Goal: Communication & Community: Connect with others

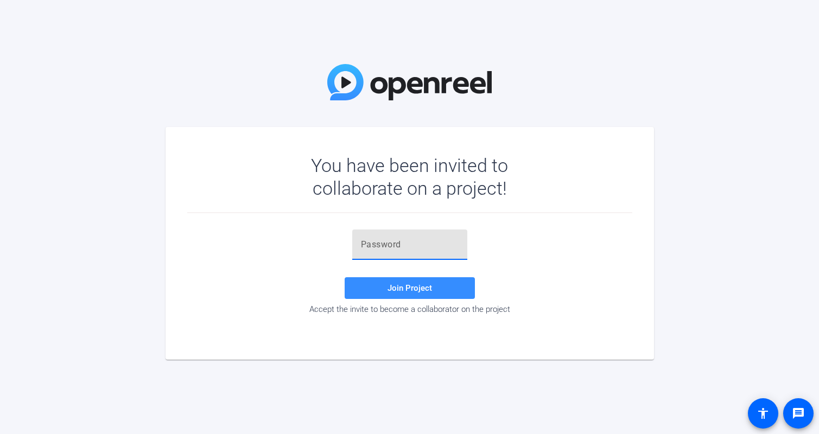
click at [384, 242] on input "text" at bounding box center [410, 244] width 98 height 13
paste input "}XKw3J"
type input "}XKw3J"
click at [404, 289] on span "Join Project" at bounding box center [410, 288] width 45 height 10
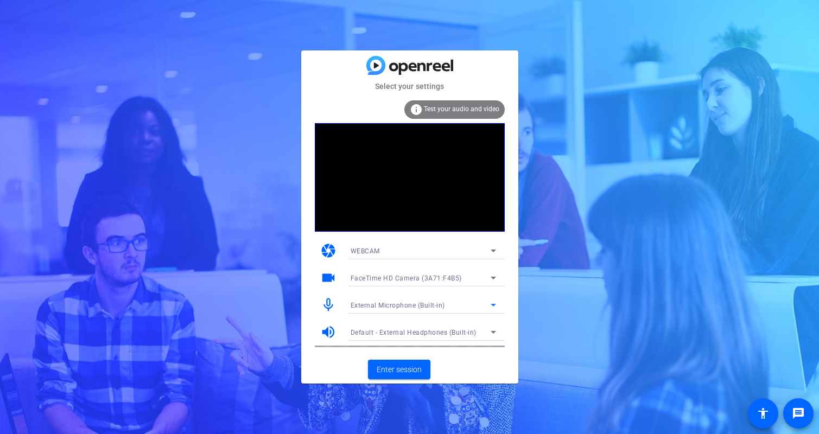
click at [466, 299] on div "External Microphone (Built-in)" at bounding box center [421, 306] width 140 height 14
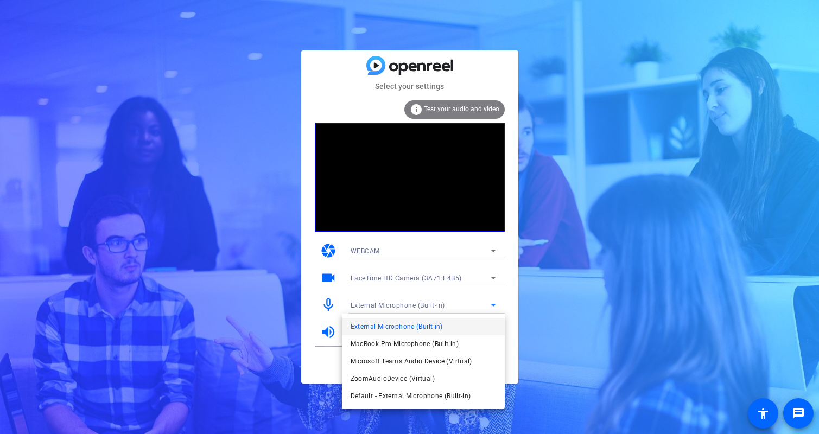
click at [477, 326] on mat-option "External Microphone (Built-in)" at bounding box center [423, 326] width 163 height 17
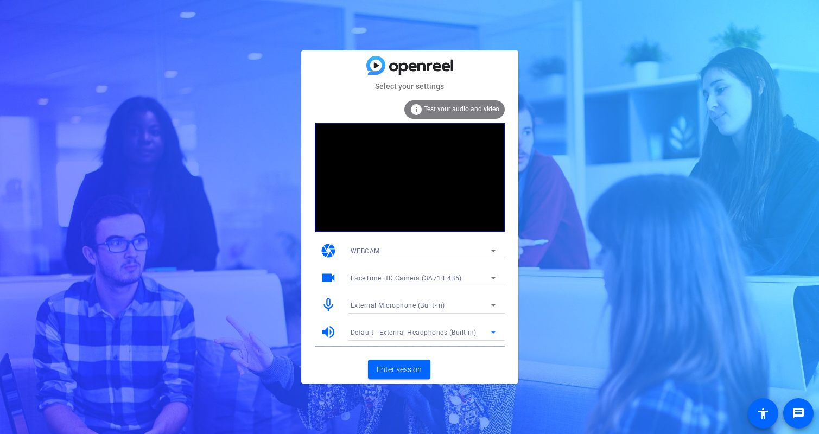
click at [494, 330] on icon at bounding box center [493, 332] width 13 height 13
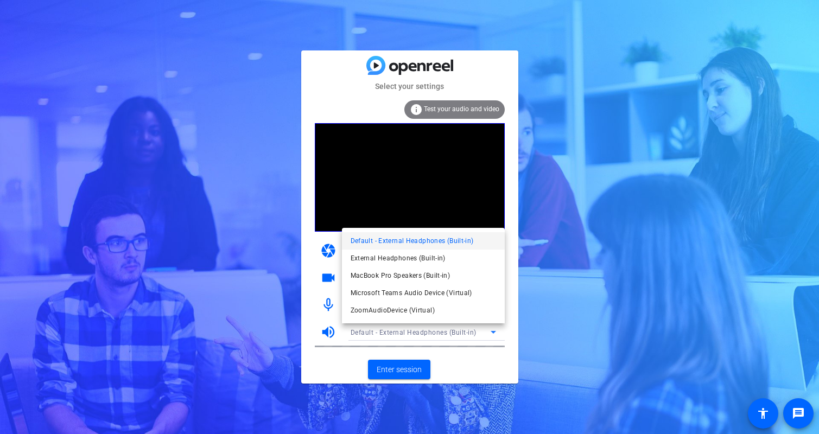
click at [469, 242] on span "Default - External Headphones (Built-in)" at bounding box center [412, 241] width 123 height 13
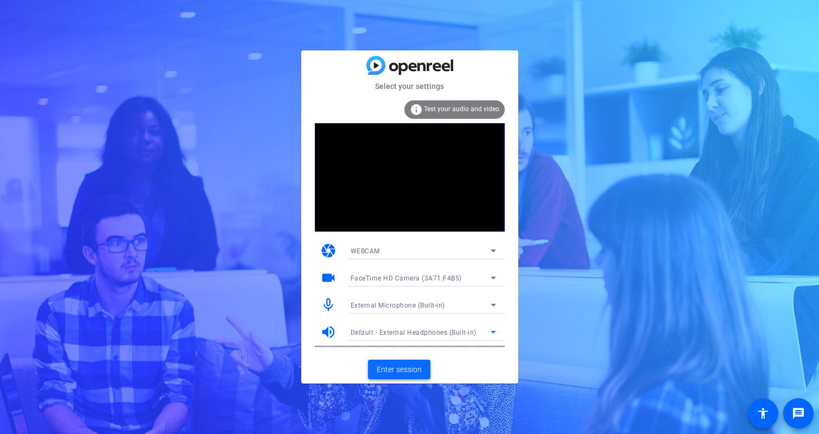
click at [413, 375] on span at bounding box center [399, 370] width 62 height 26
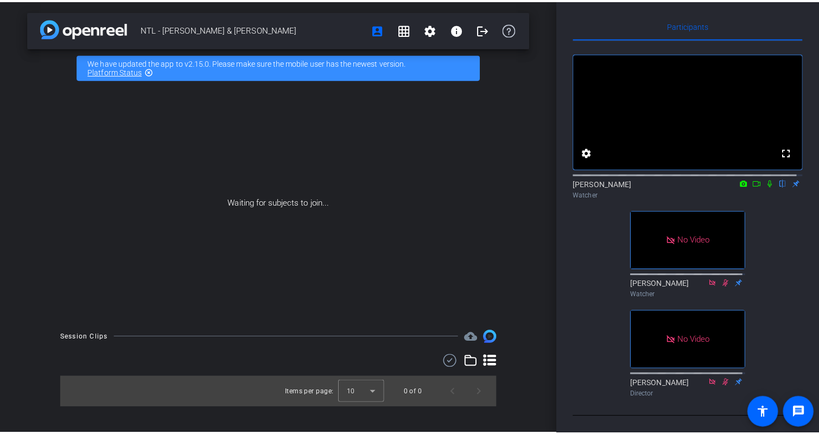
scroll to position [45, 0]
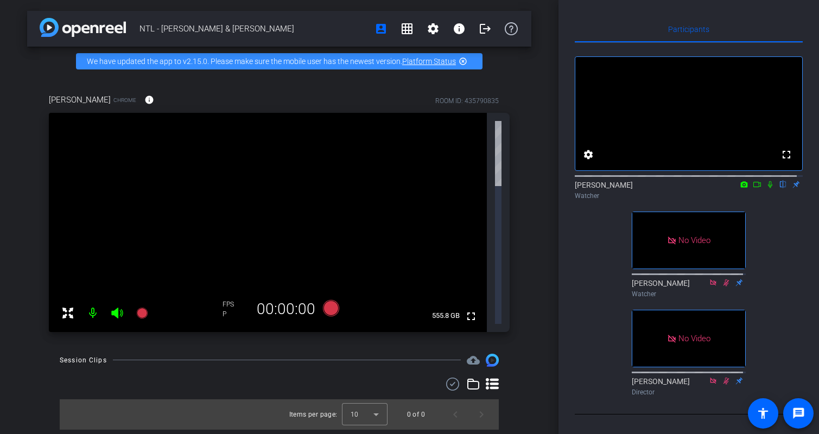
click at [766, 181] on icon at bounding box center [770, 185] width 9 height 8
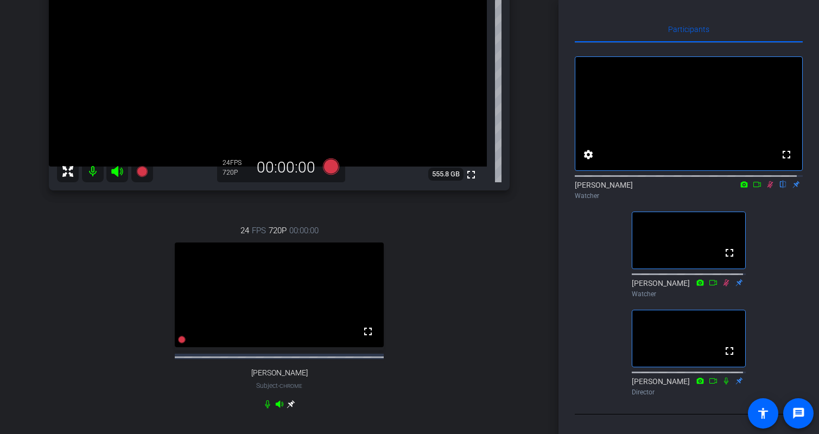
scroll to position [163, 0]
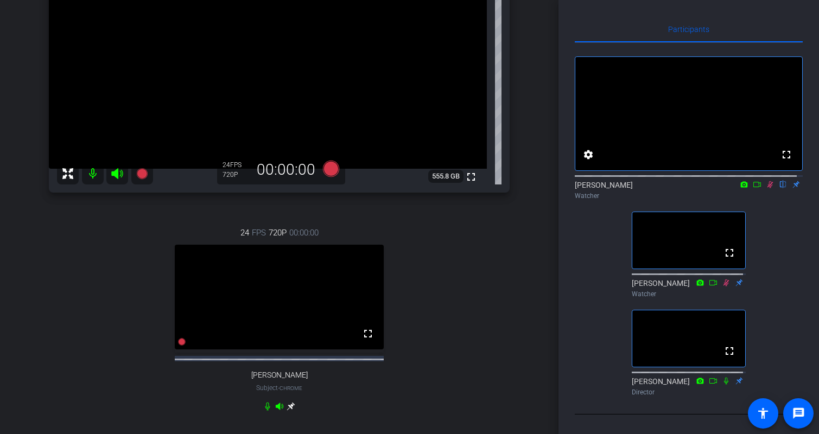
drag, startPoint x: 765, startPoint y: 175, endPoint x: 577, endPoint y: 294, distance: 221.9
click at [577, 294] on div "fullscreen settings [PERSON_NAME] flip Watcher fullscreen [PERSON_NAME] Watcher…" at bounding box center [689, 222] width 228 height 358
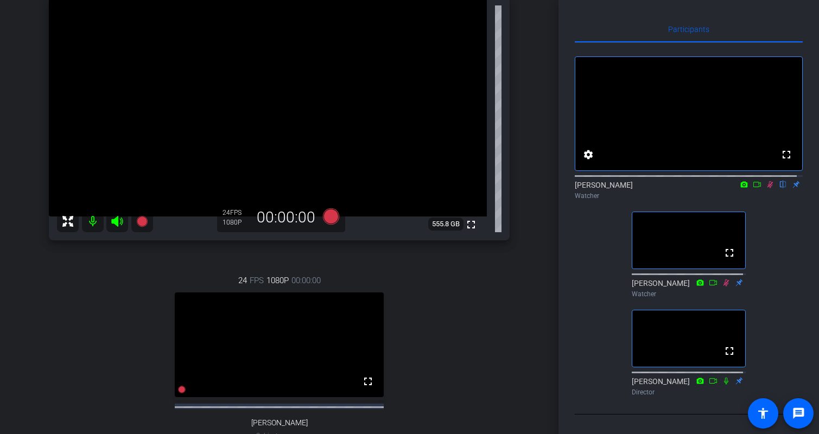
scroll to position [90, 0]
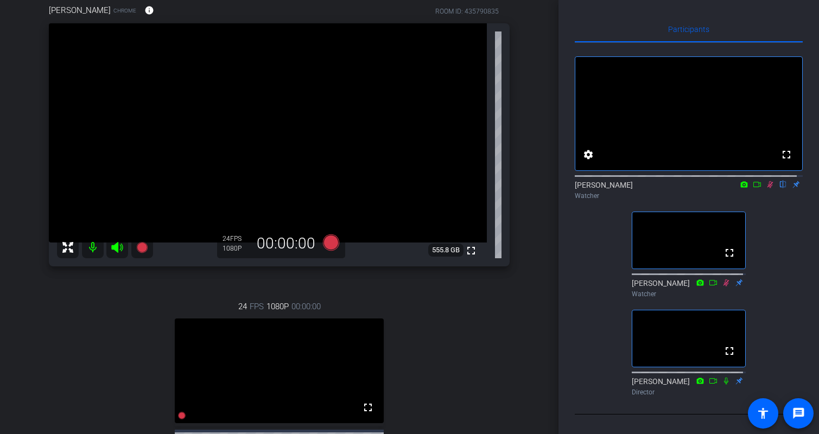
click at [768, 181] on icon at bounding box center [771, 184] width 6 height 7
click at [766, 181] on icon at bounding box center [770, 185] width 9 height 8
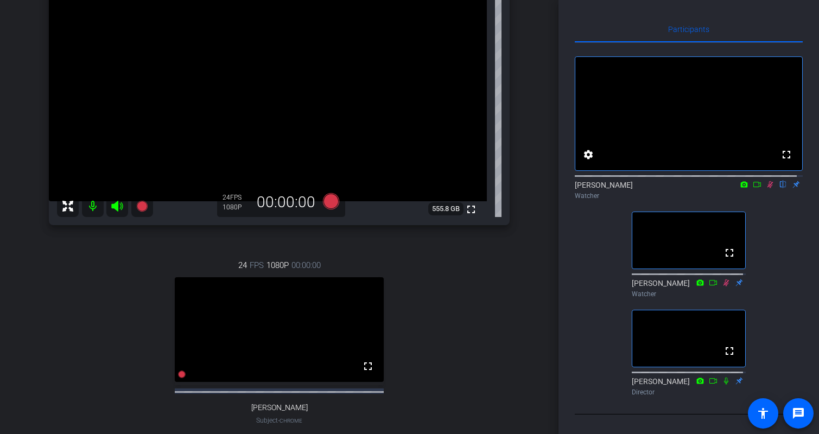
scroll to position [130, 0]
click at [766, 181] on icon at bounding box center [770, 185] width 9 height 8
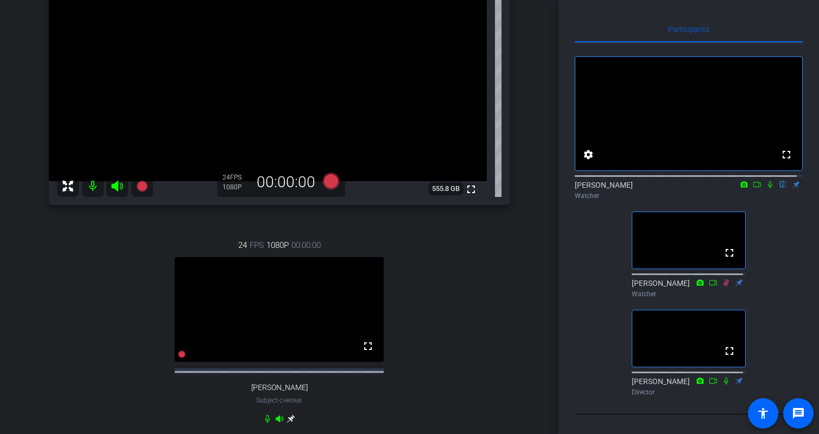
scroll to position [147, 0]
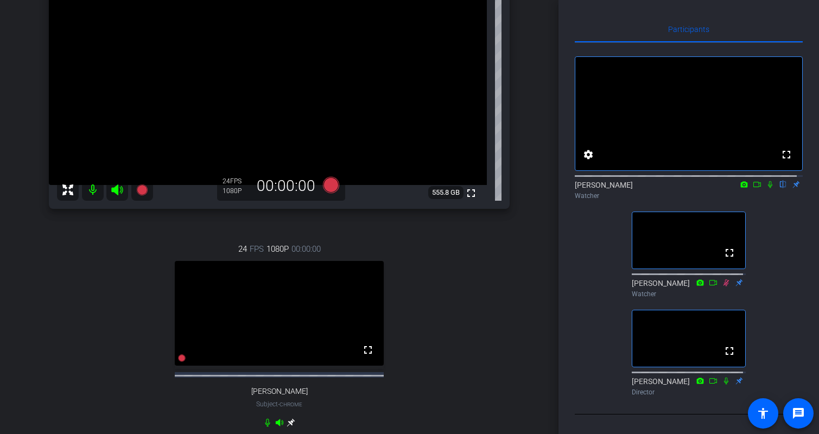
click at [768, 181] on icon at bounding box center [770, 184] width 4 height 7
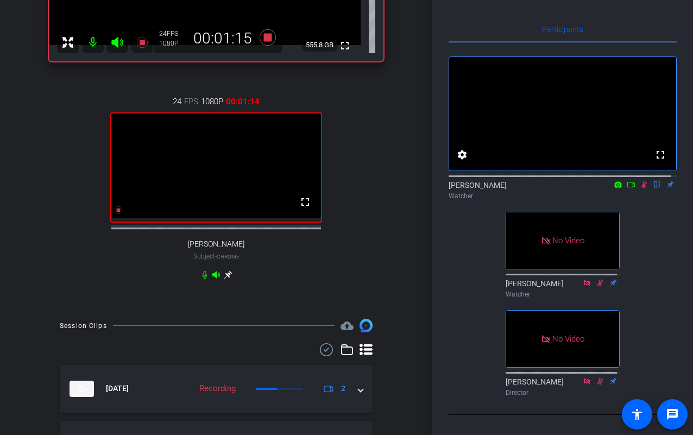
scroll to position [17, 0]
click at [614, 181] on icon at bounding box center [618, 185] width 9 height 8
drag, startPoint x: 624, startPoint y: 178, endPoint x: 626, endPoint y: 194, distance: 16.4
click at [626, 194] on div at bounding box center [346, 217] width 693 height 435
click at [626, 194] on div "Watcher" at bounding box center [562, 196] width 228 height 10
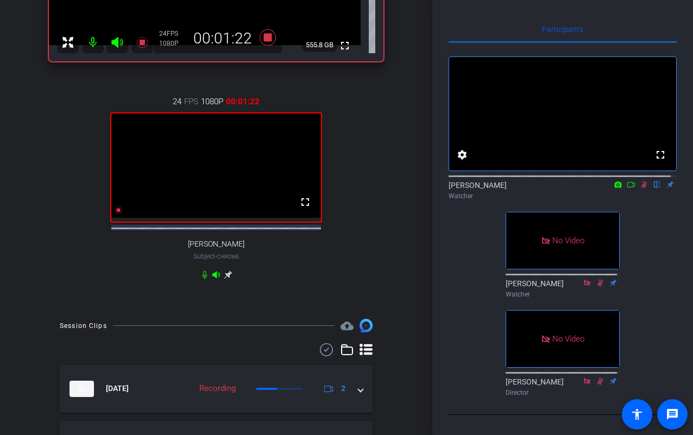
click at [627, 181] on icon at bounding box center [631, 185] width 9 height 8
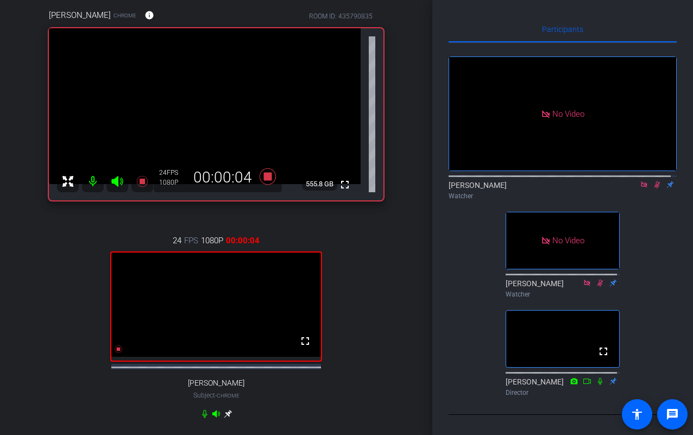
click at [653, 181] on icon at bounding box center [657, 185] width 9 height 8
click at [640, 181] on icon at bounding box center [644, 185] width 9 height 8
click at [627, 181] on icon at bounding box center [631, 185] width 9 height 8
click at [653, 181] on icon at bounding box center [657, 185] width 9 height 8
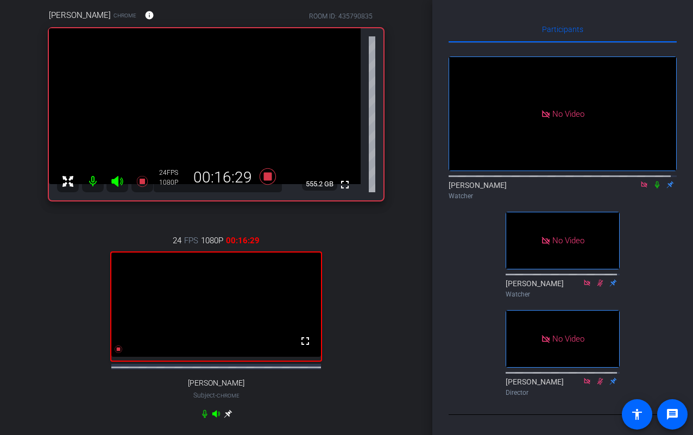
click at [653, 181] on icon at bounding box center [657, 185] width 9 height 8
click at [640, 181] on icon at bounding box center [644, 185] width 9 height 8
click at [642, 181] on icon at bounding box center [644, 184] width 4 height 7
click at [640, 181] on icon at bounding box center [644, 185] width 9 height 8
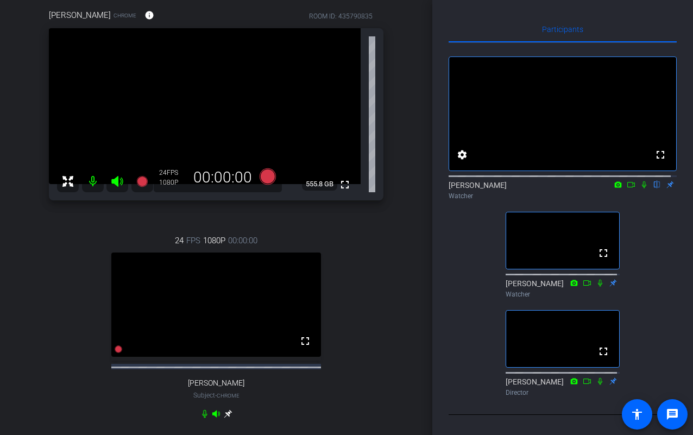
drag, startPoint x: 636, startPoint y: 179, endPoint x: 641, endPoint y: 204, distance: 25.9
click at [641, 204] on div "fullscreen settings [PERSON_NAME] flip Watcher fullscreen [PERSON_NAME] Watcher…" at bounding box center [562, 222] width 228 height 358
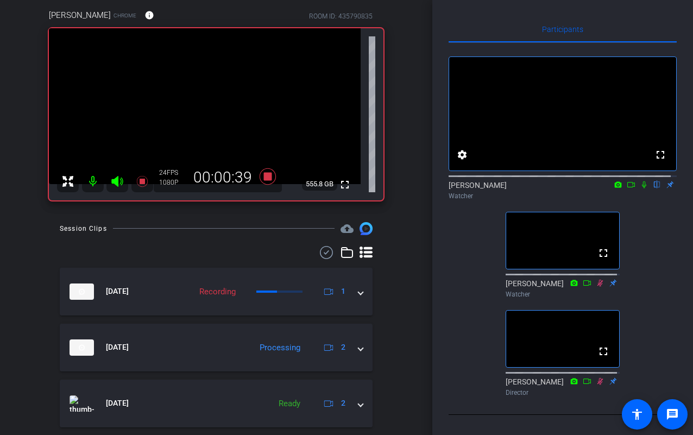
click at [640, 181] on icon at bounding box center [644, 185] width 9 height 8
click at [641, 181] on icon at bounding box center [644, 184] width 6 height 7
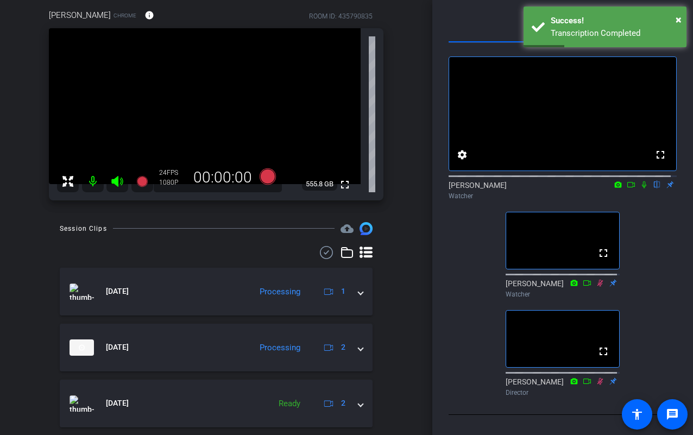
click at [640, 181] on icon at bounding box center [644, 185] width 9 height 8
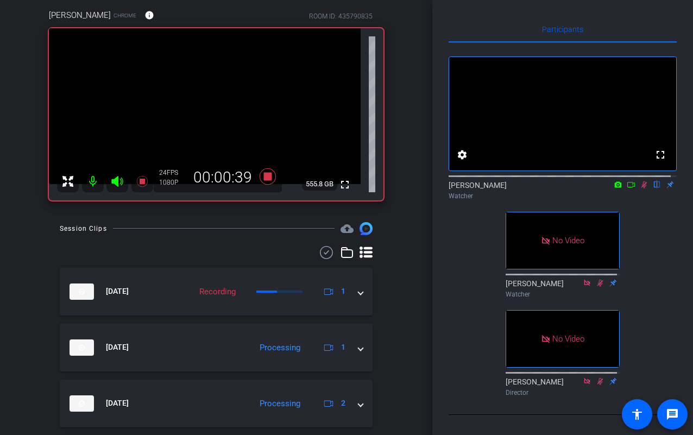
click at [627, 181] on icon at bounding box center [631, 185] width 9 height 8
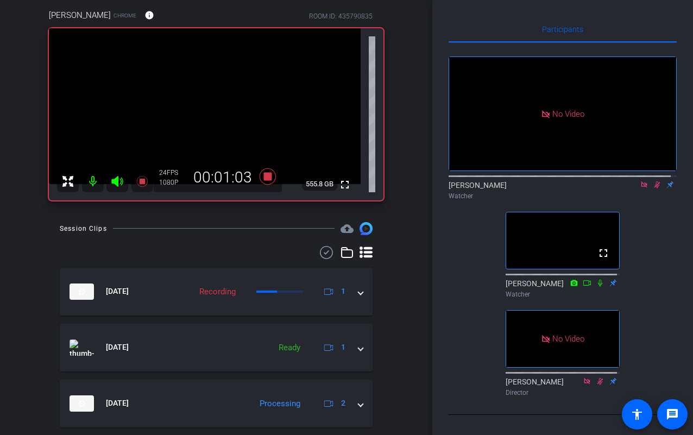
click at [654, 181] on icon at bounding box center [657, 184] width 6 height 7
click at [641, 181] on icon at bounding box center [644, 184] width 6 height 6
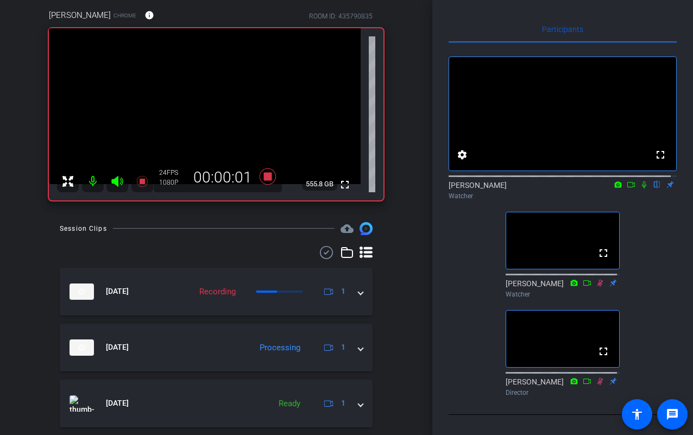
click at [640, 181] on icon at bounding box center [644, 185] width 9 height 8
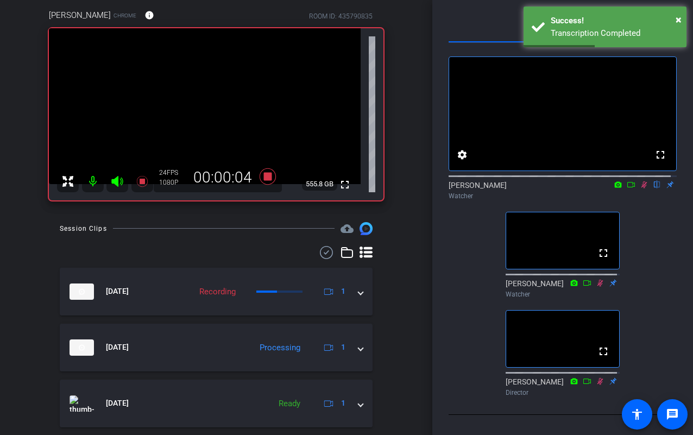
drag, startPoint x: 626, startPoint y: 176, endPoint x: 639, endPoint y: 177, distance: 12.5
click at [639, 180] on div "[PERSON_NAME] flip Watcher" at bounding box center [562, 190] width 228 height 21
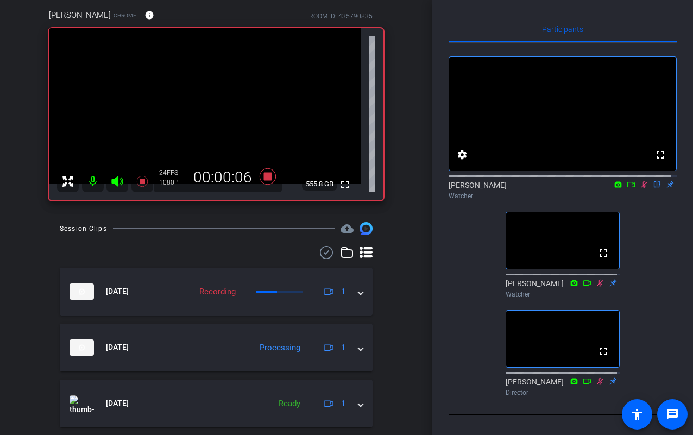
click at [641, 181] on icon at bounding box center [644, 184] width 6 height 7
click at [640, 181] on icon at bounding box center [644, 185] width 9 height 8
click at [627, 181] on icon at bounding box center [631, 185] width 9 height 8
click at [640, 181] on icon at bounding box center [644, 185] width 9 height 8
click at [627, 182] on icon at bounding box center [631, 184] width 8 height 5
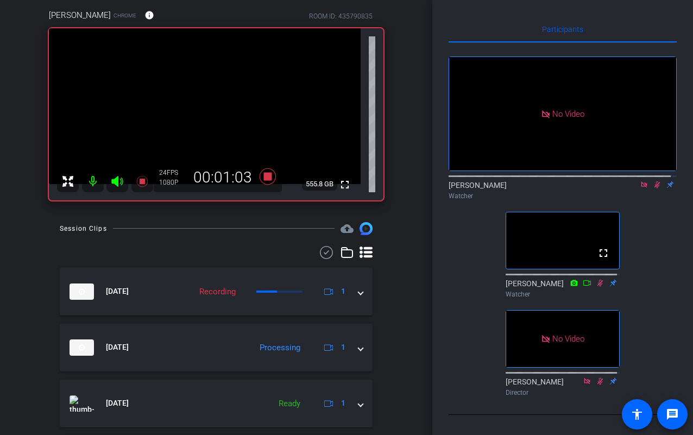
click at [641, 181] on icon at bounding box center [644, 184] width 6 height 6
click at [640, 181] on icon at bounding box center [644, 185] width 9 height 8
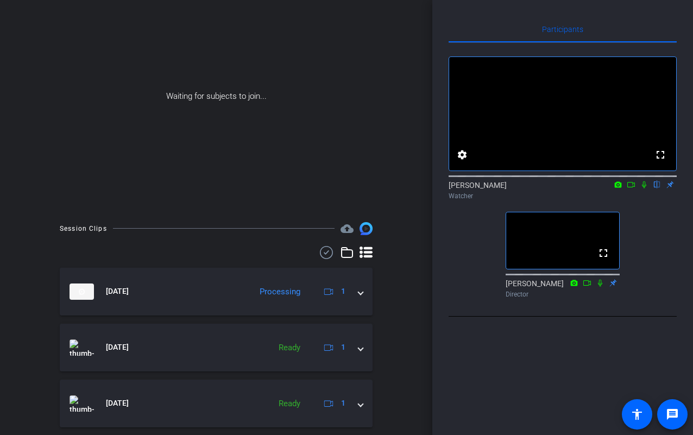
scroll to position [0, 0]
